Goal: Find specific page/section: Find specific page/section

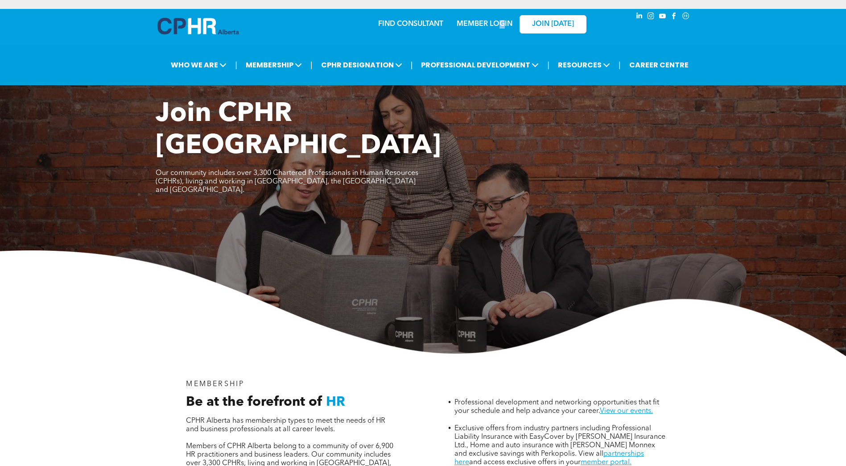
click at [501, 18] on div "MEMBER LOGIN" at bounding box center [484, 21] width 58 height 16
click at [483, 23] on link "MEMBER LOGIN" at bounding box center [485, 24] width 56 height 7
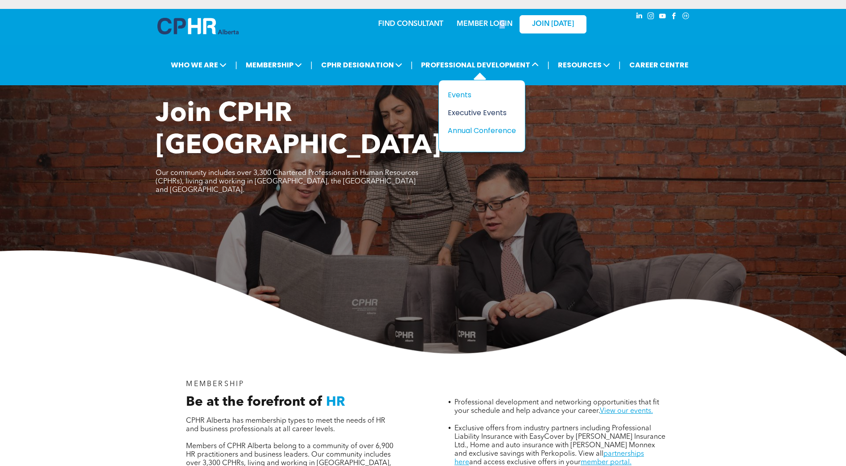
click at [468, 114] on div "Executive Events" at bounding box center [479, 112] width 62 height 11
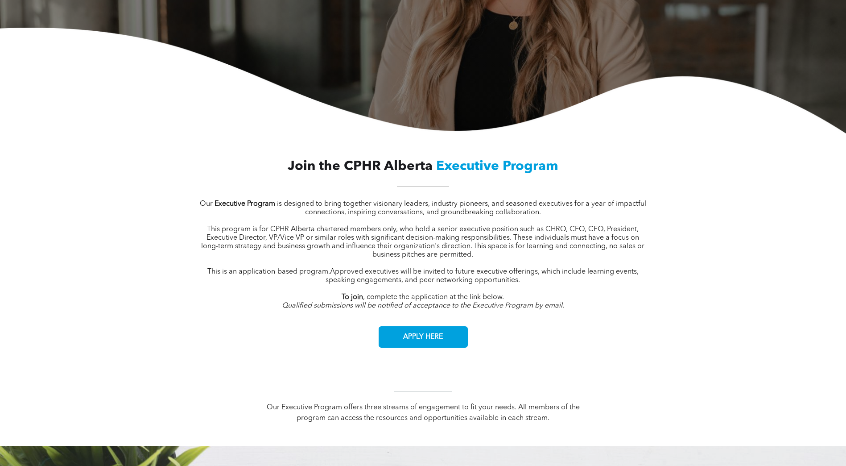
scroll to position [268, 0]
